Goal: Book appointment/travel/reservation

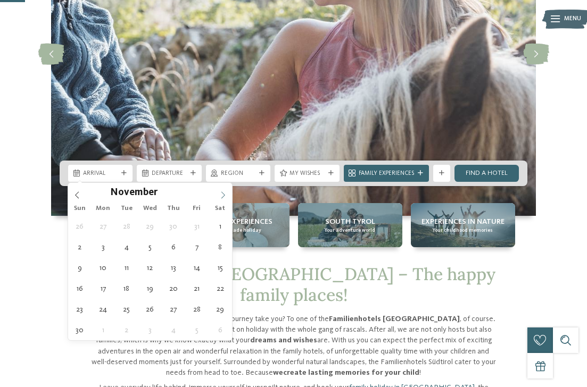
click at [221, 194] on icon at bounding box center [222, 195] width 7 height 7
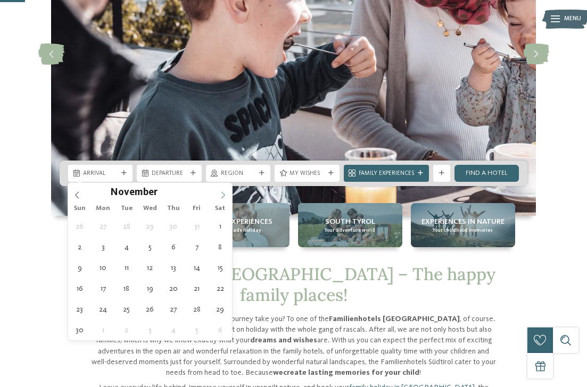
click at [221, 194] on icon at bounding box center [222, 195] width 7 height 7
type input "****"
click at [221, 194] on icon at bounding box center [222, 195] width 7 height 7
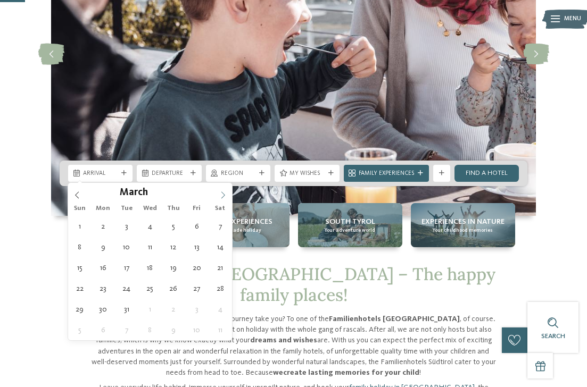
click at [221, 194] on icon at bounding box center [222, 195] width 7 height 7
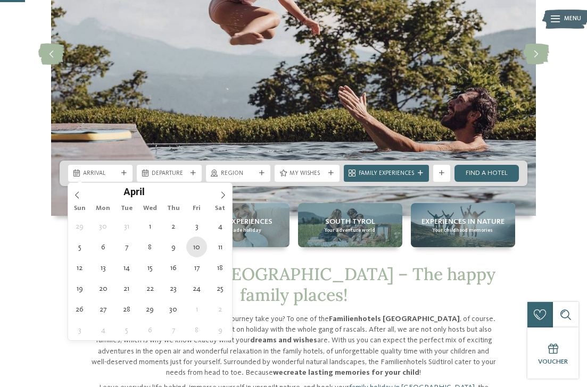
type div "10.04.2026"
type input "****"
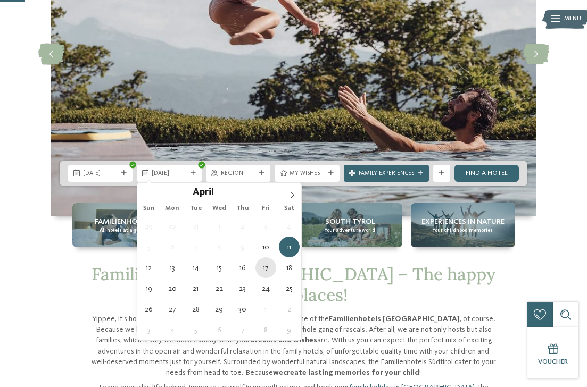
type div "17.04.2026"
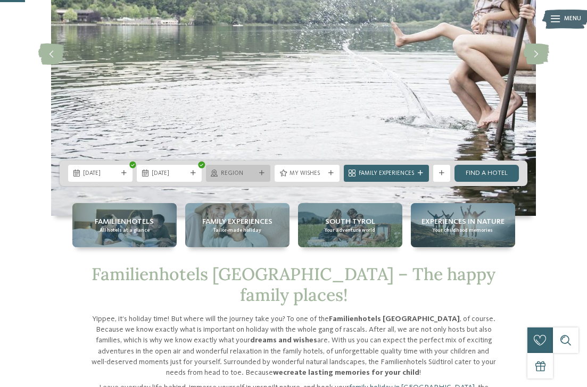
click at [246, 172] on span "Region" at bounding box center [238, 174] width 35 height 9
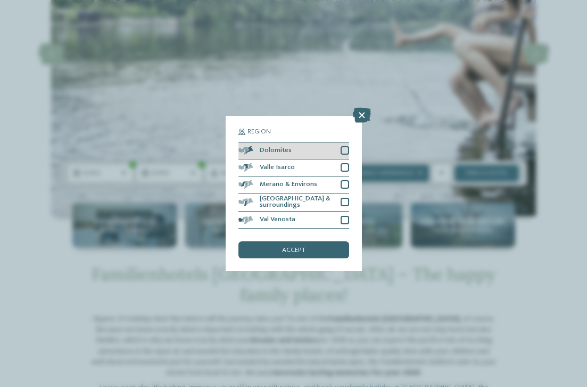
click at [348, 149] on div at bounding box center [345, 150] width 9 height 9
click at [359, 115] on icon at bounding box center [362, 115] width 18 height 15
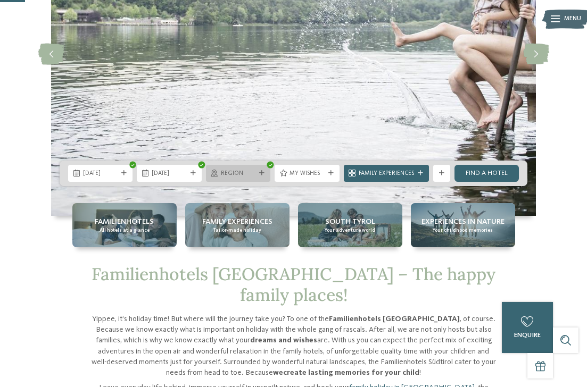
click at [266, 173] on div at bounding box center [262, 173] width 9 height 5
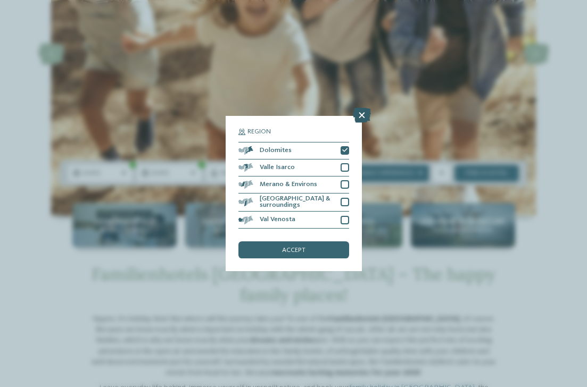
click at [357, 113] on icon at bounding box center [362, 115] width 18 height 15
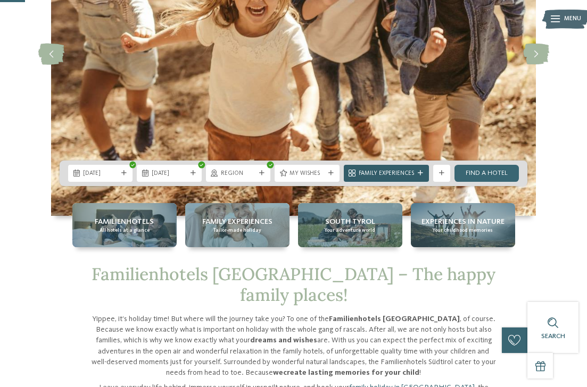
click at [408, 174] on span "Family Experiences" at bounding box center [386, 174] width 55 height 9
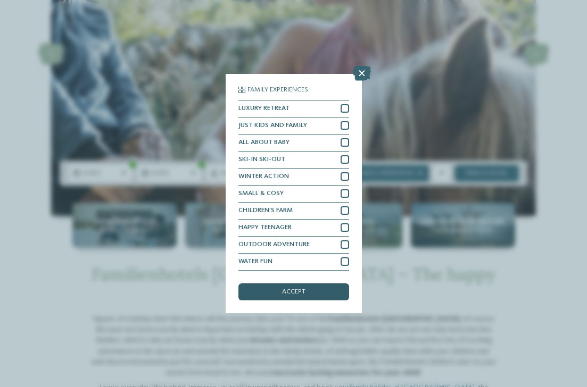
click at [291, 293] on span "accept" at bounding box center [293, 292] width 23 height 7
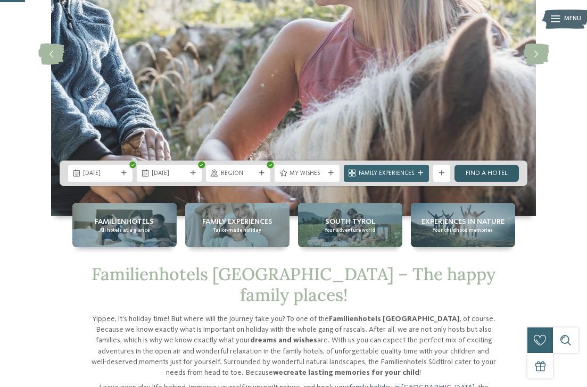
click at [483, 172] on link "Find a hotel" at bounding box center [487, 173] width 64 height 17
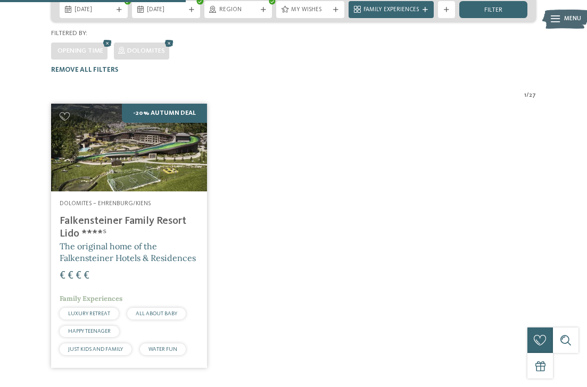
scroll to position [229, 0]
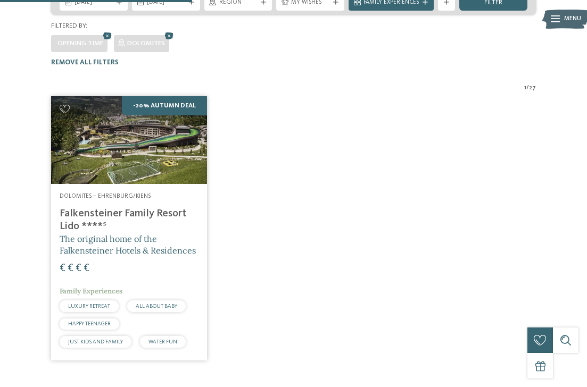
click at [108, 134] on img at bounding box center [129, 140] width 156 height 88
click at [153, 96] on img at bounding box center [129, 140] width 156 height 88
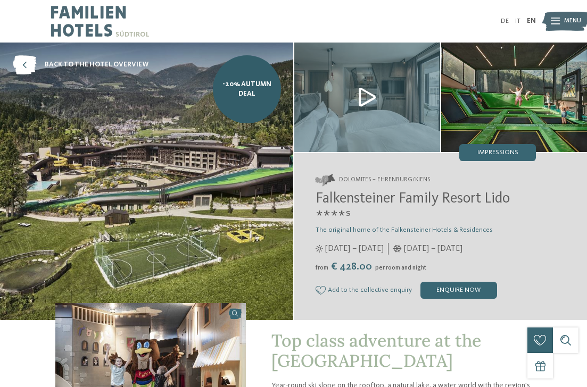
click at [239, 137] on img at bounding box center [146, 182] width 293 height 278
click at [374, 103] on img at bounding box center [367, 98] width 146 height 110
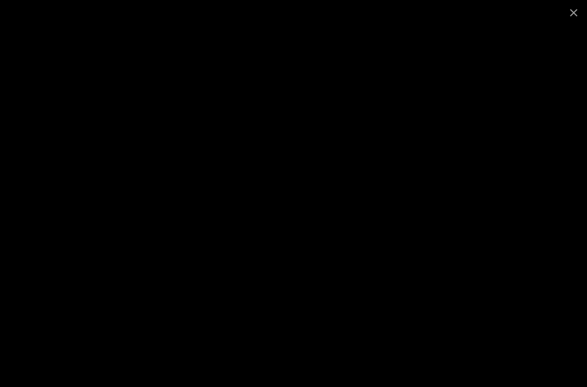
click at [531, 98] on div at bounding box center [293, 193] width 587 height 387
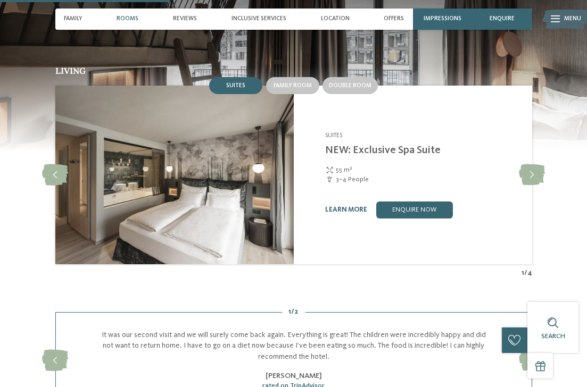
scroll to position [872, 0]
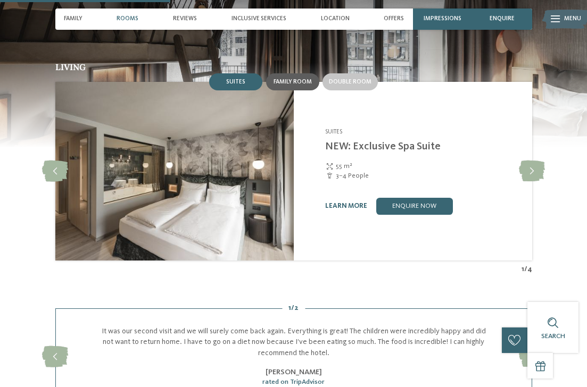
click at [289, 85] on span "Family room" at bounding box center [293, 82] width 38 height 6
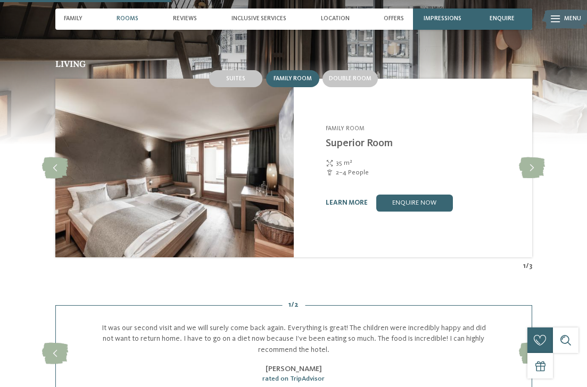
scroll to position [874, 0]
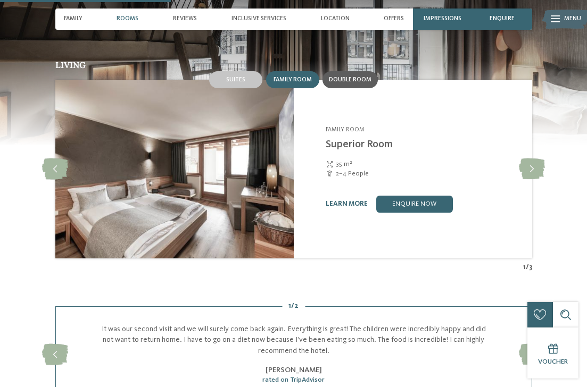
click at [342, 83] on span "Double room" at bounding box center [350, 80] width 43 height 6
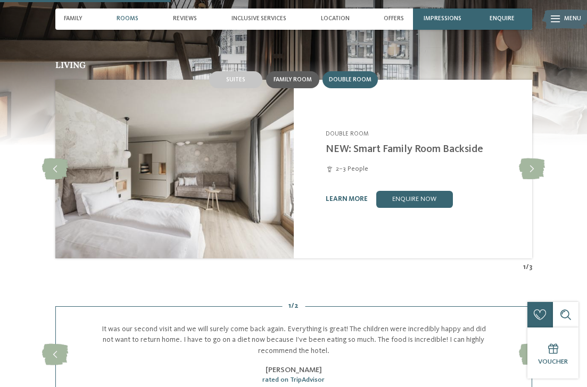
click at [297, 83] on span "Family room" at bounding box center [293, 80] width 38 height 6
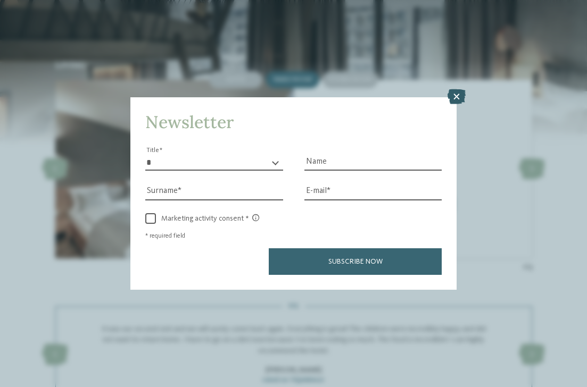
click at [456, 99] on icon at bounding box center [457, 96] width 18 height 15
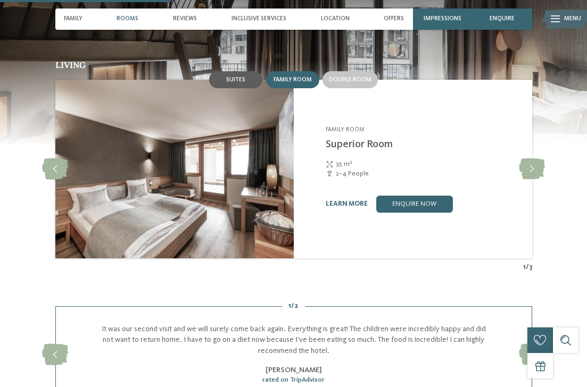
click at [240, 83] on span "Suites" at bounding box center [235, 80] width 19 height 6
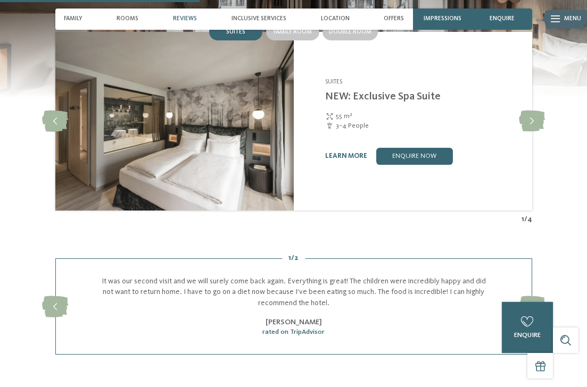
scroll to position [910, 0]
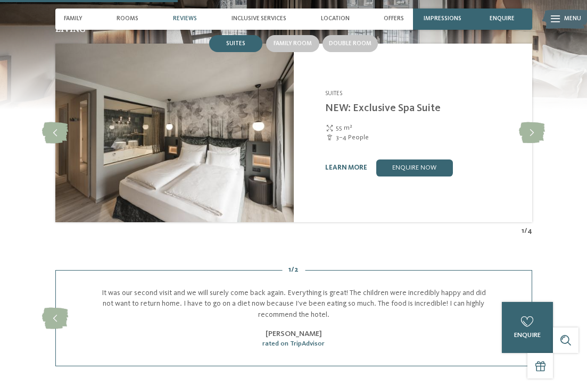
click at [263, 159] on img at bounding box center [174, 133] width 238 height 179
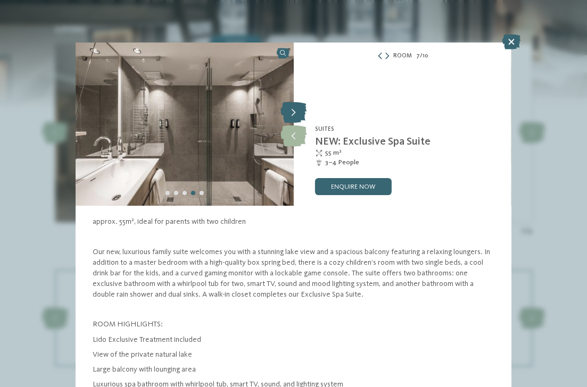
click at [288, 113] on icon at bounding box center [293, 112] width 26 height 21
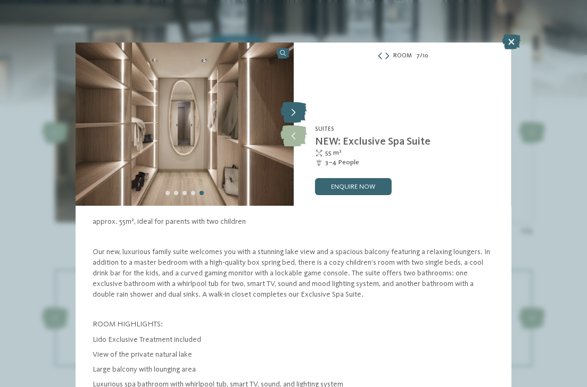
click at [288, 113] on icon at bounding box center [293, 112] width 26 height 21
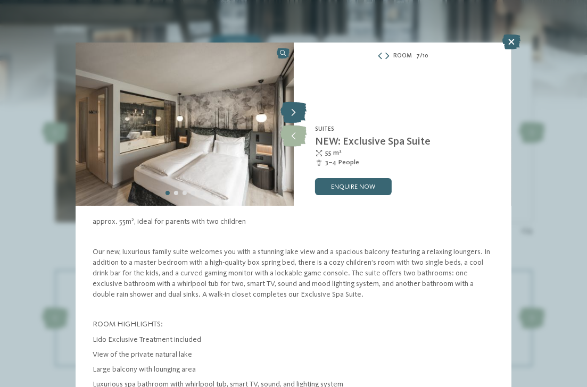
click at [288, 113] on icon at bounding box center [293, 112] width 26 height 21
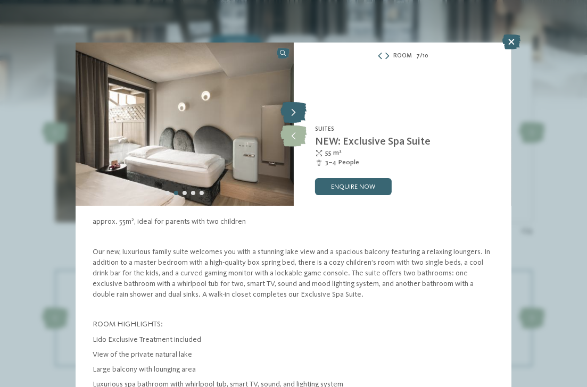
click at [288, 113] on icon at bounding box center [293, 112] width 26 height 21
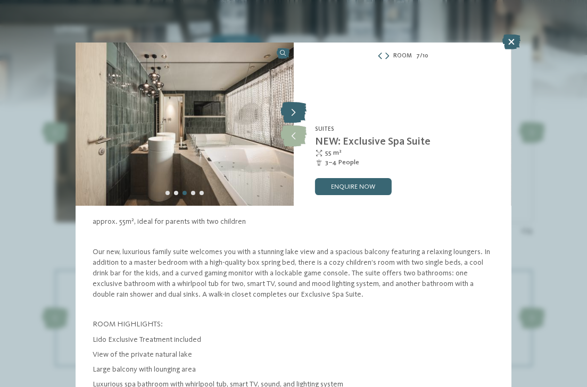
click at [288, 113] on icon at bounding box center [293, 112] width 26 height 21
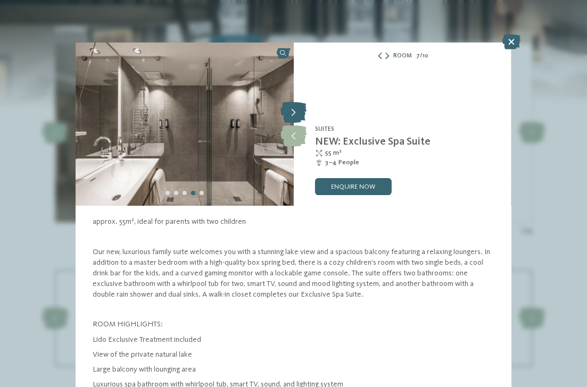
click at [288, 113] on icon at bounding box center [293, 112] width 26 height 21
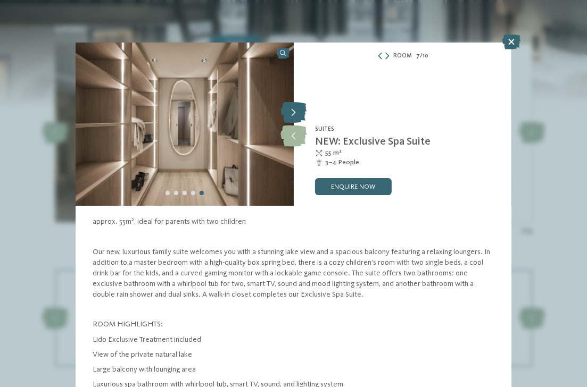
click at [288, 113] on icon at bounding box center [293, 112] width 26 height 21
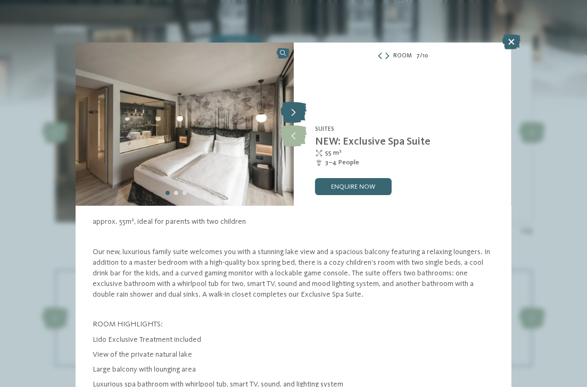
click at [288, 113] on icon at bounding box center [293, 112] width 26 height 21
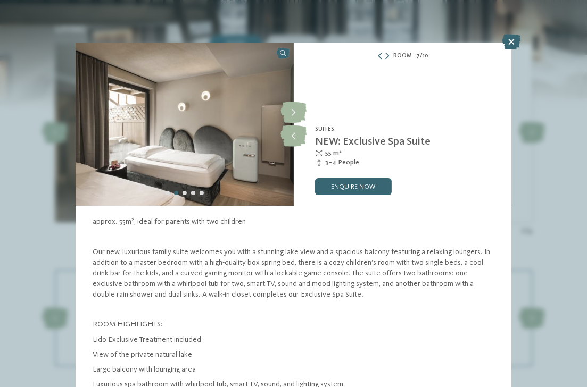
click at [290, 98] on img at bounding box center [185, 124] width 218 height 163
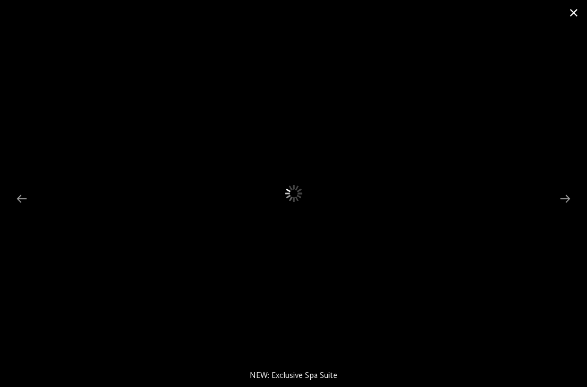
click at [566, 11] on span at bounding box center [573, 12] width 27 height 25
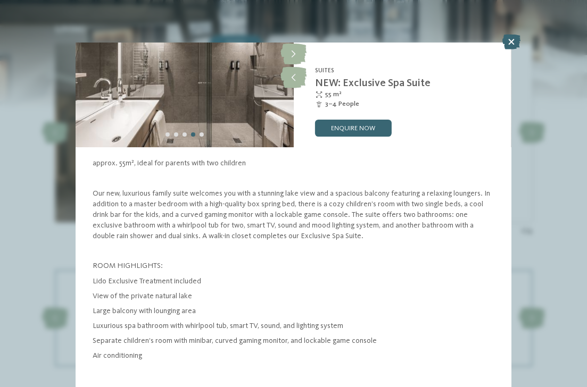
scroll to position [65, 0]
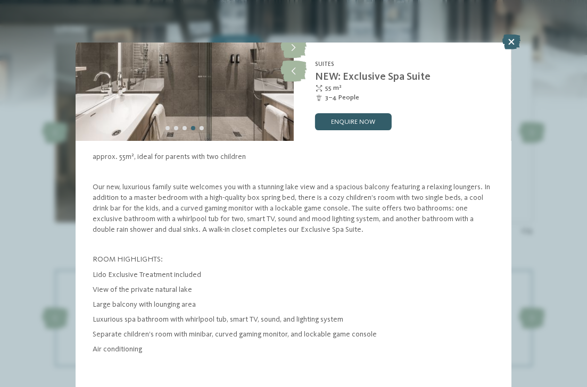
click at [355, 127] on link "enquire now" at bounding box center [353, 121] width 77 height 17
